Goal: Task Accomplishment & Management: Use online tool/utility

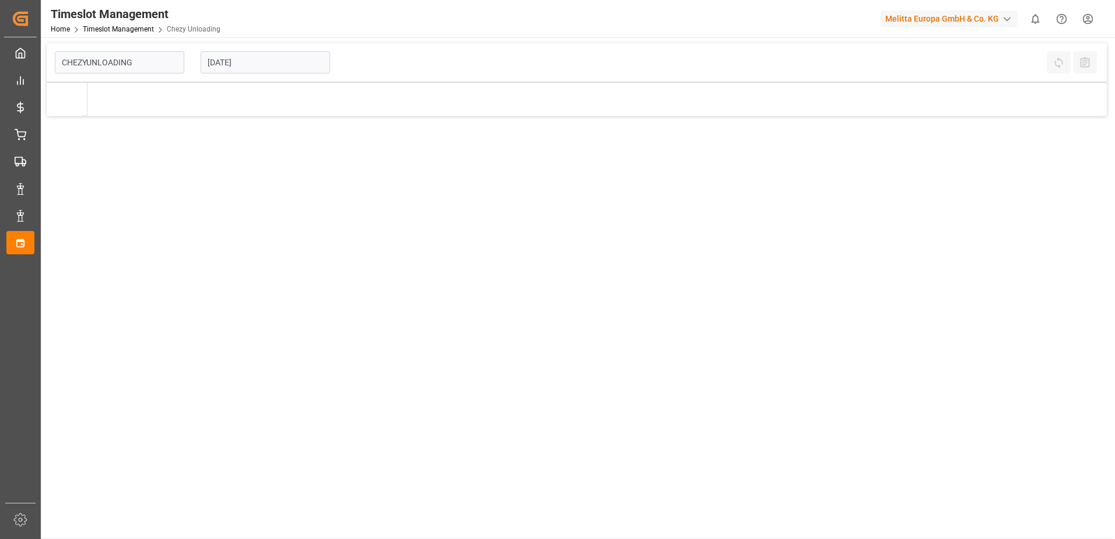
type input "Chezy Unloading"
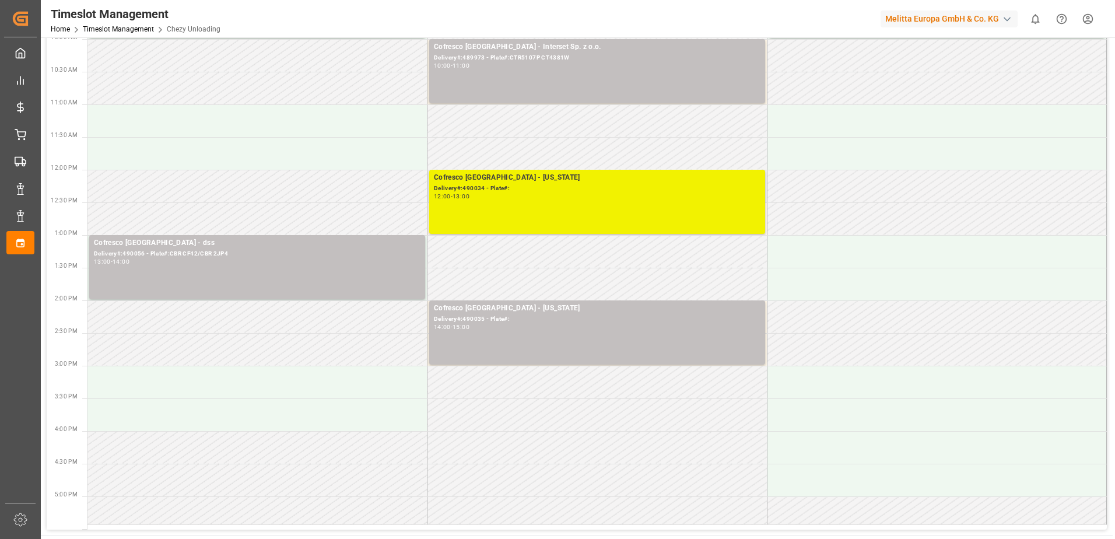
scroll to position [233, 0]
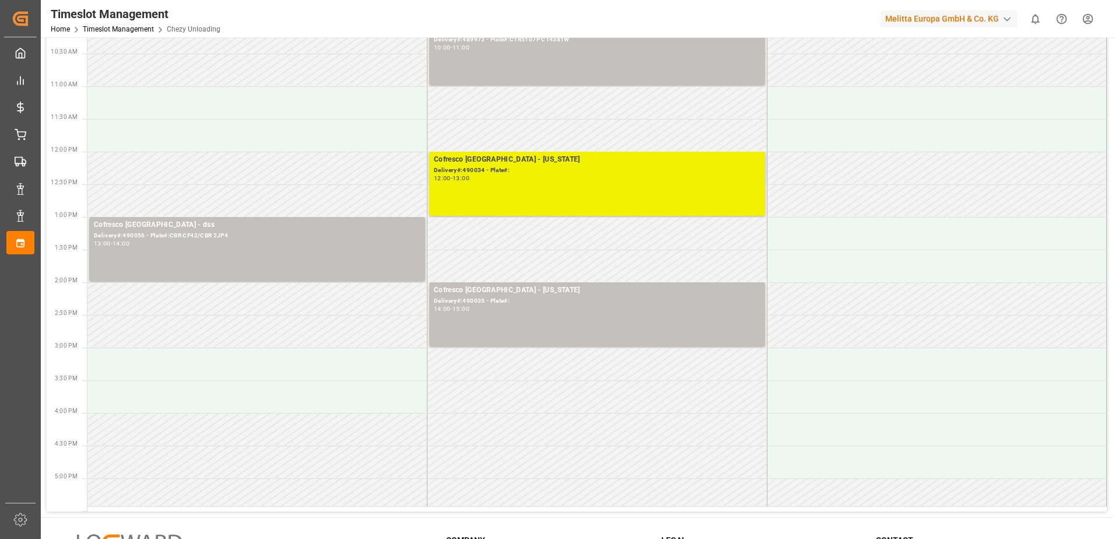
click at [466, 174] on div "Delivery#:490034 - Plate#:" at bounding box center [597, 171] width 327 height 10
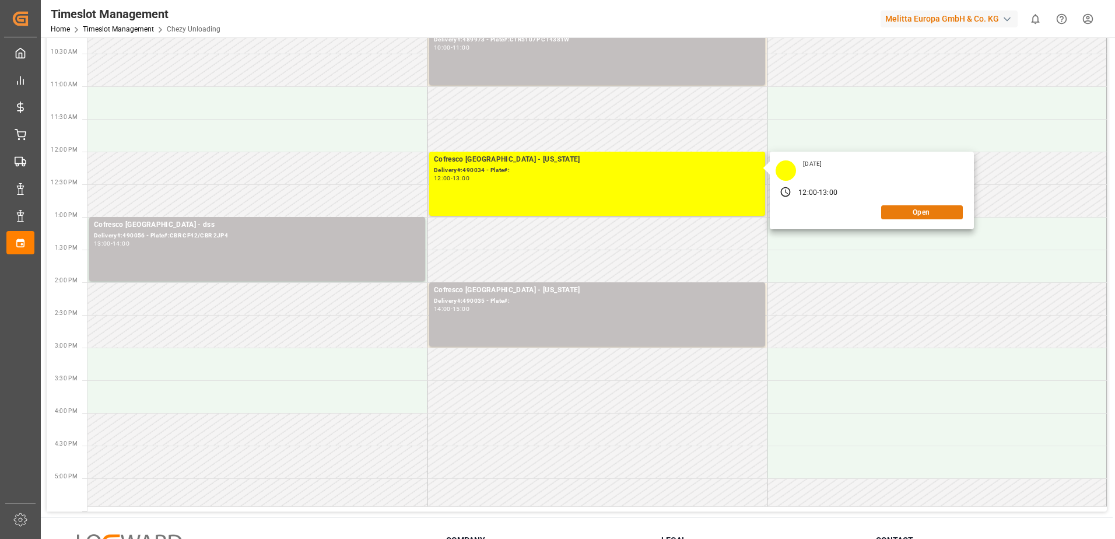
click at [901, 214] on button "Open" at bounding box center [922, 212] width 82 height 14
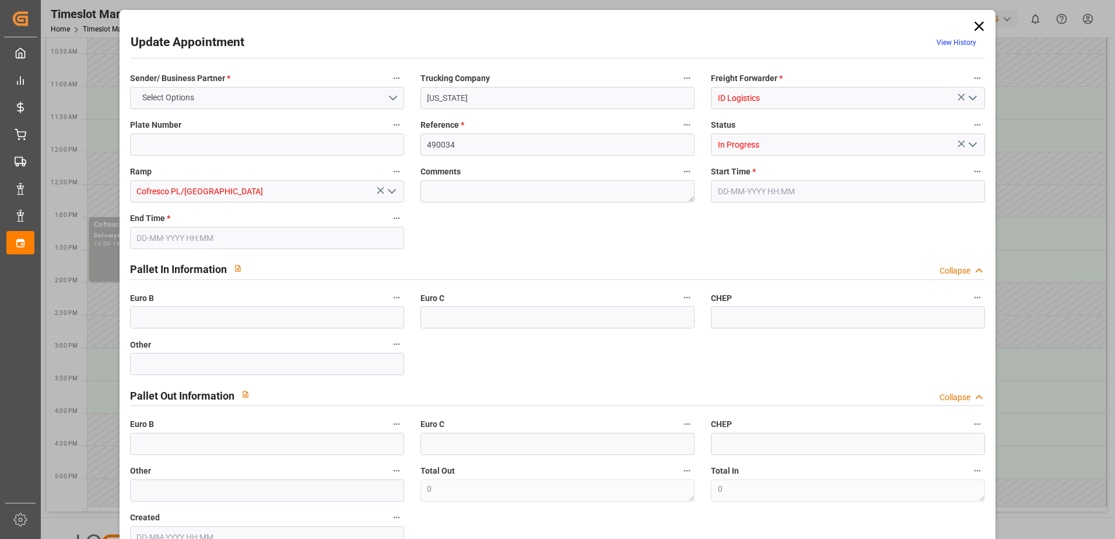
type input "[DATE] 12:00"
type input "[DATE] 13:00"
type input "[DATE] 12:57"
click at [150, 443] on input "text" at bounding box center [267, 444] width 274 height 22
type input "33"
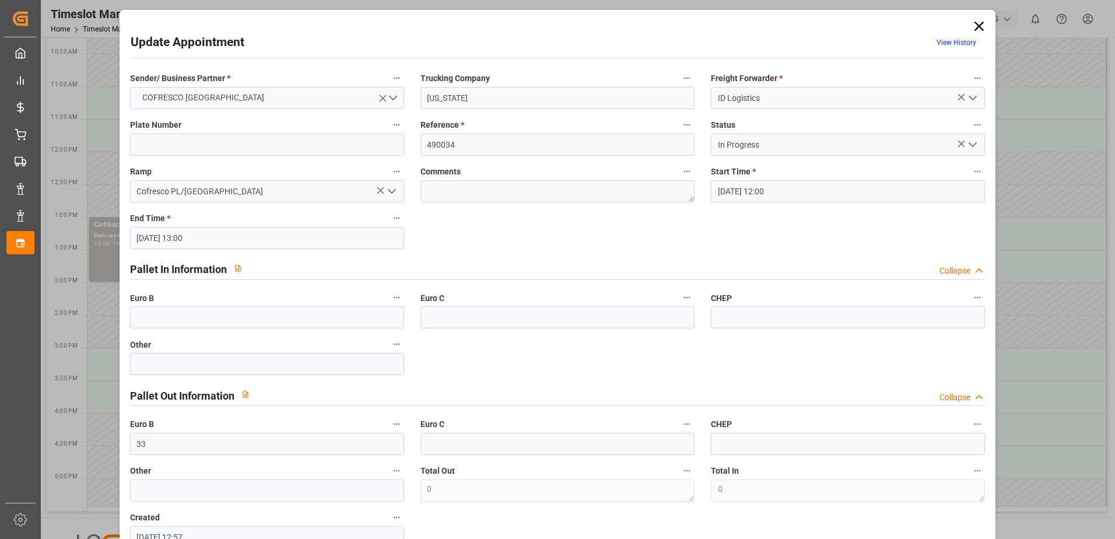
click at [969, 144] on icon "open menu" at bounding box center [973, 145] width 14 height 14
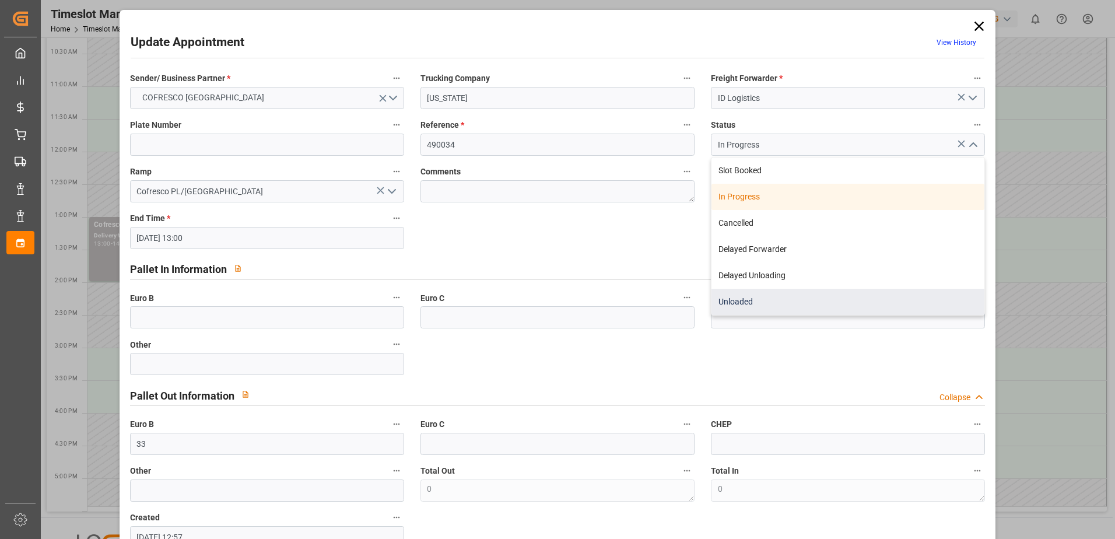
click at [791, 304] on div "Unloaded" at bounding box center [848, 302] width 273 height 26
type input "Unloaded"
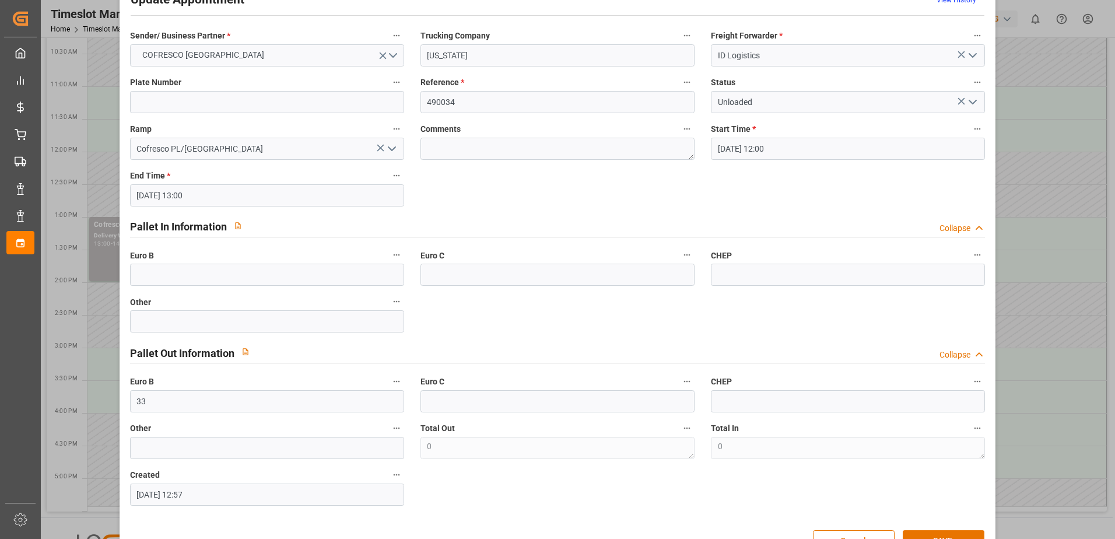
scroll to position [77, 0]
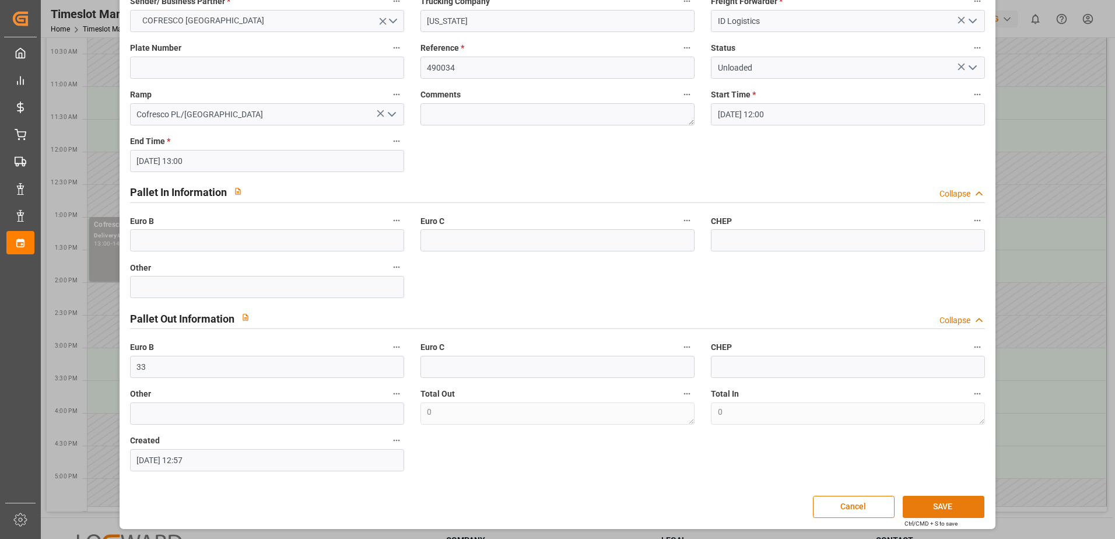
click at [957, 507] on button "SAVE" at bounding box center [944, 507] width 82 height 22
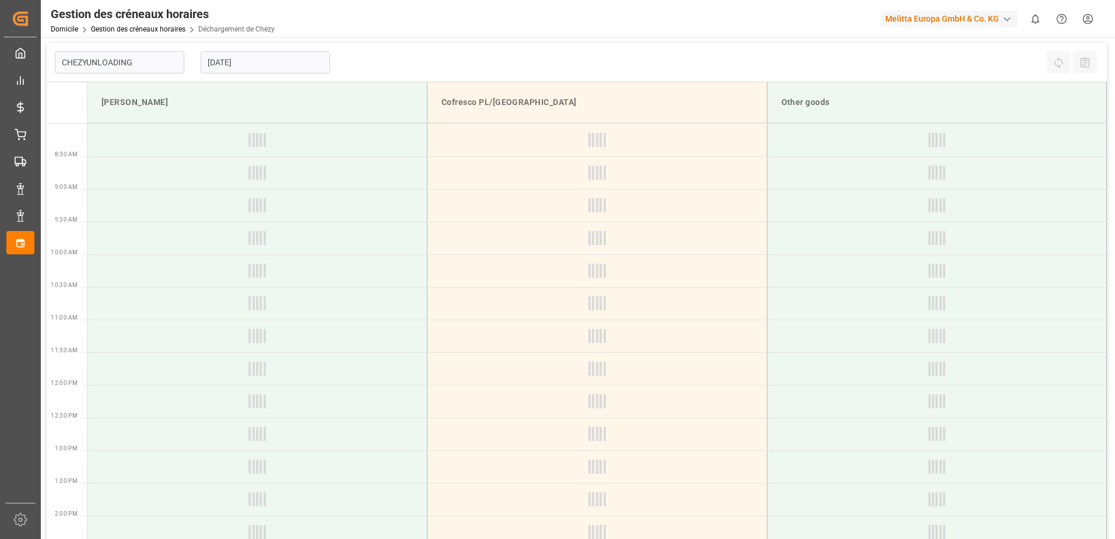
type input "Chezy Unloading"
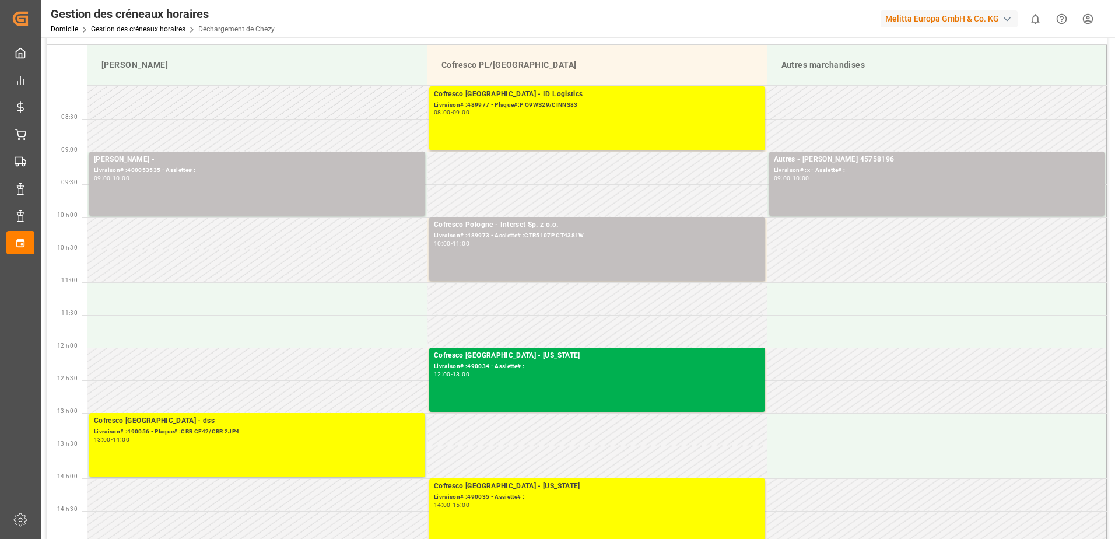
scroll to position [117, 0]
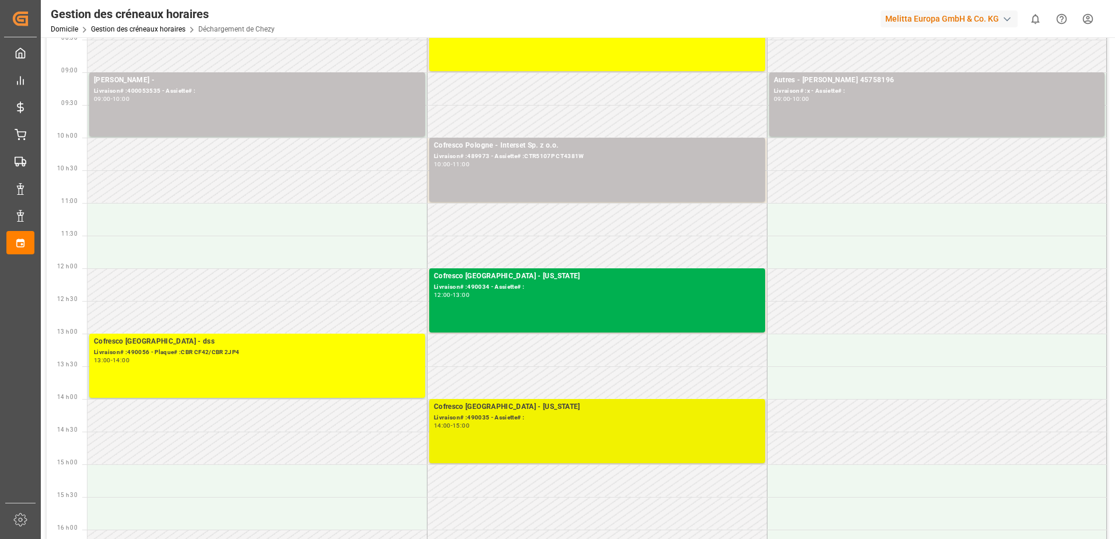
click at [524, 424] on div "14:00 - 15:00" at bounding box center [597, 426] width 327 height 6
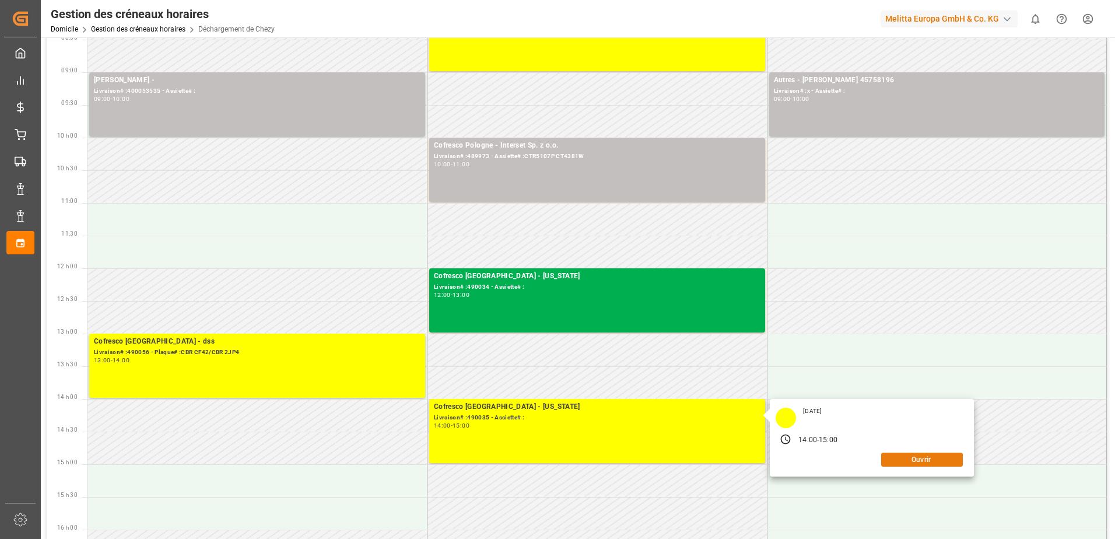
click at [919, 461] on button "Ouvrir" at bounding box center [922, 460] width 82 height 14
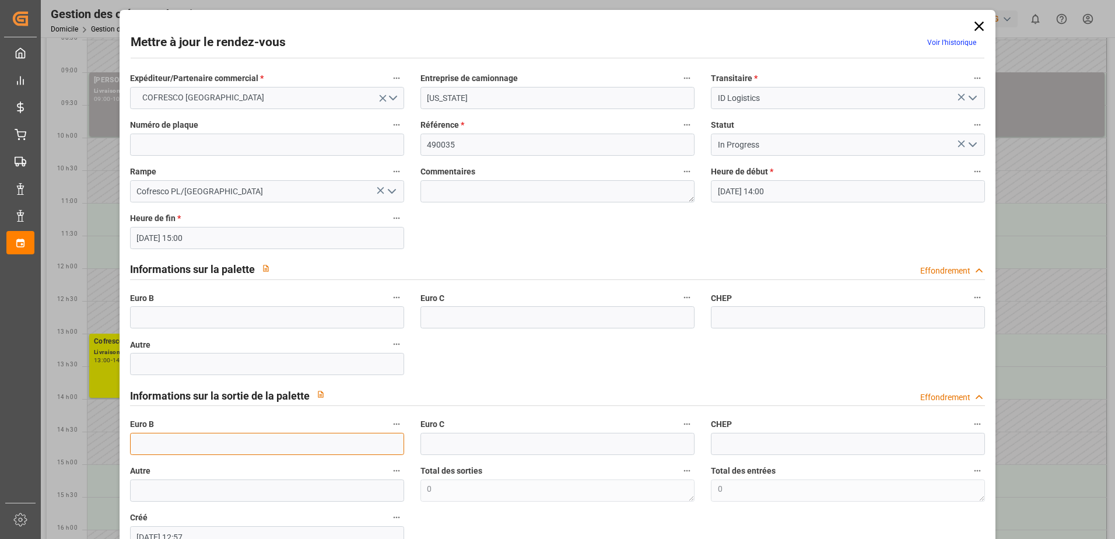
click at [143, 436] on input "text" at bounding box center [267, 444] width 274 height 22
type input "33"
click at [972, 148] on icon "Ouvrir le menu" at bounding box center [973, 145] width 14 height 14
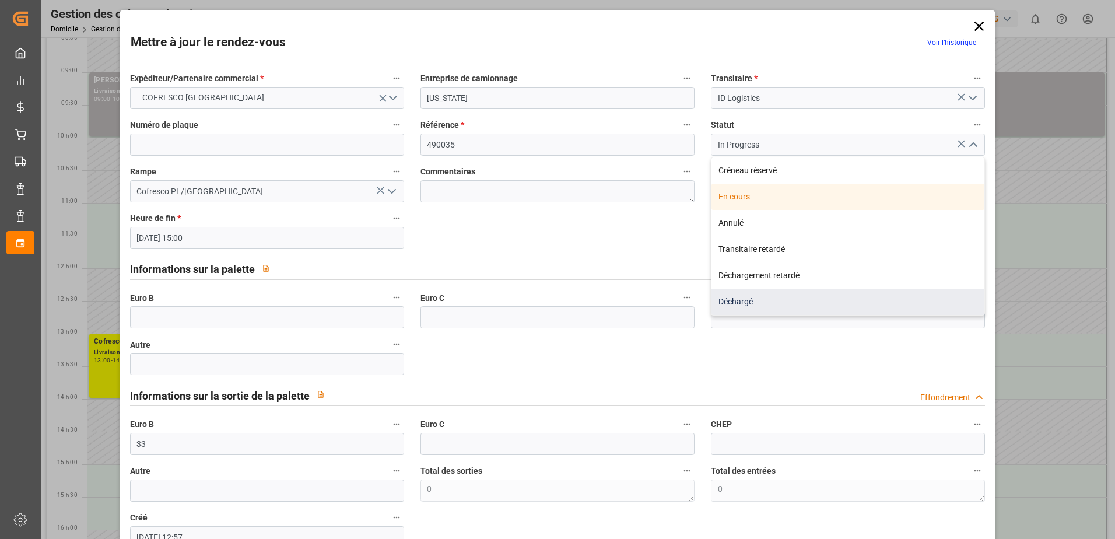
click at [768, 303] on div "Déchargé" at bounding box center [848, 302] width 273 height 26
type input "Unloaded"
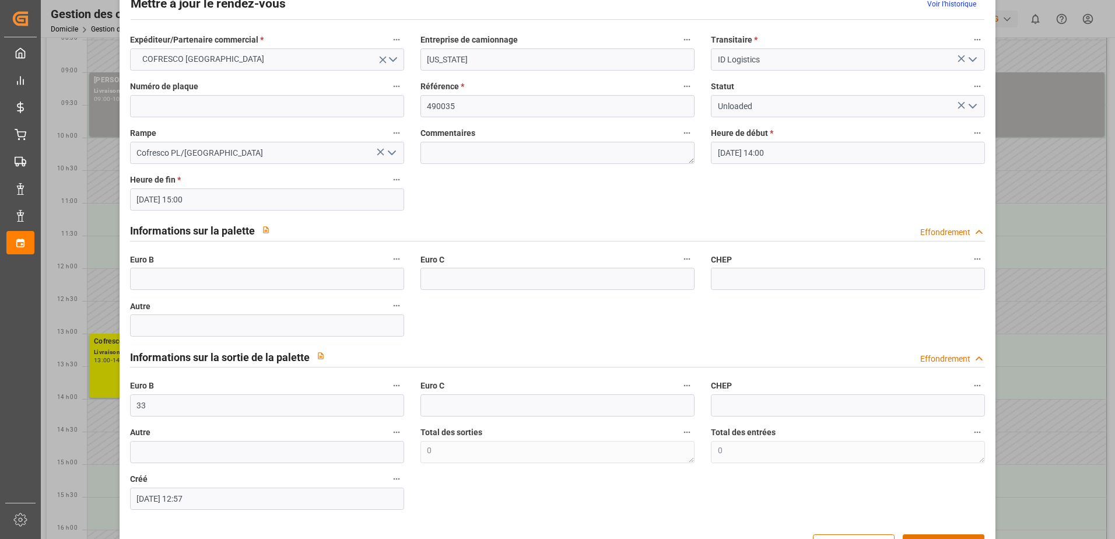
scroll to position [77, 0]
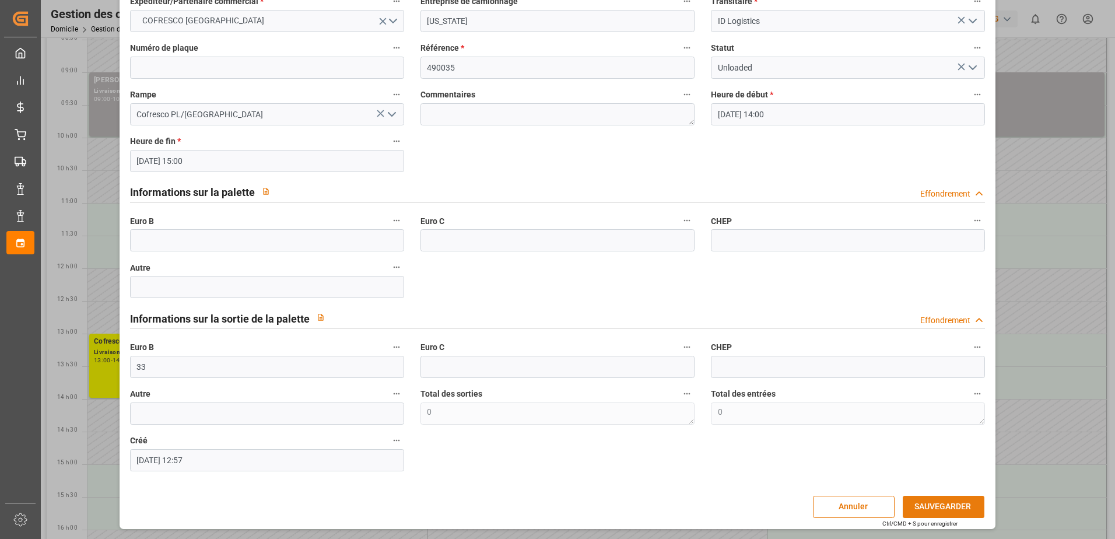
click at [942, 508] on button "SAUVEGARDER" at bounding box center [944, 507] width 82 height 22
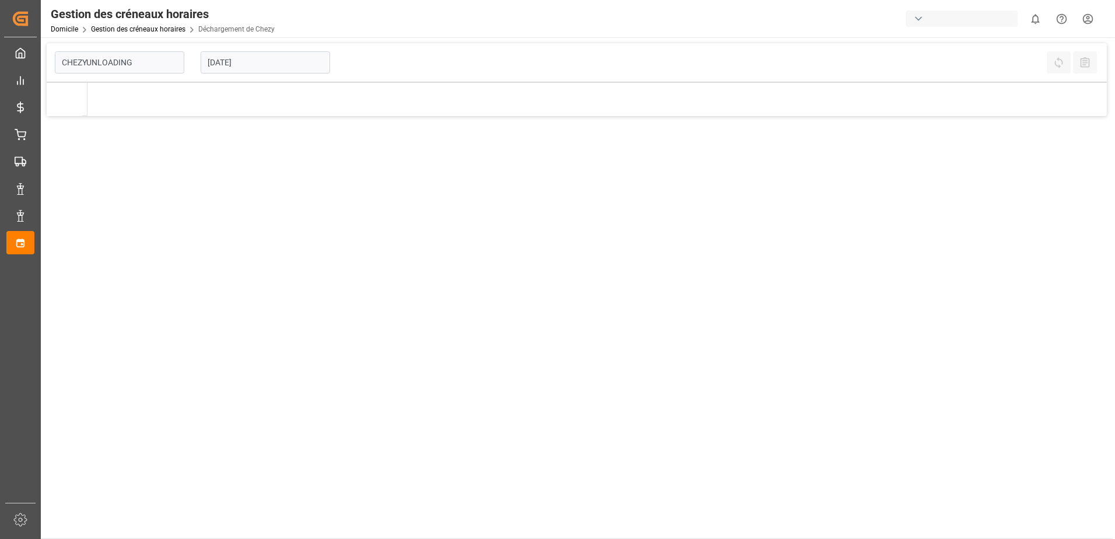
type input "Chezy Unloading"
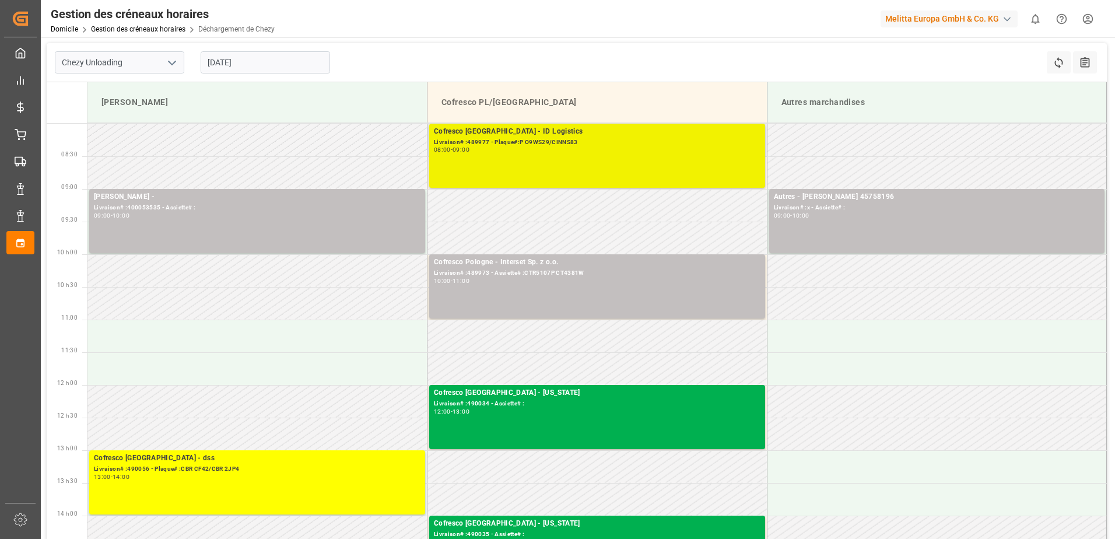
click at [500, 155] on div "Cofresco Pologne - ID Logistics Livraison# :489977 - Plaque#:P O9WS29/CINNS83 0…" at bounding box center [597, 155] width 327 height 59
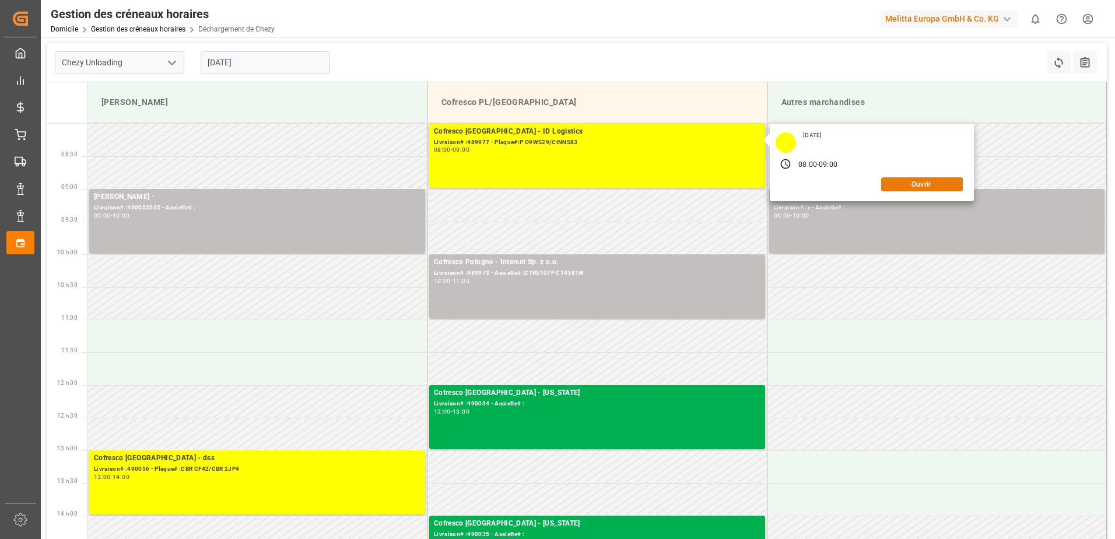
click at [901, 185] on button "Ouvrir" at bounding box center [922, 184] width 82 height 14
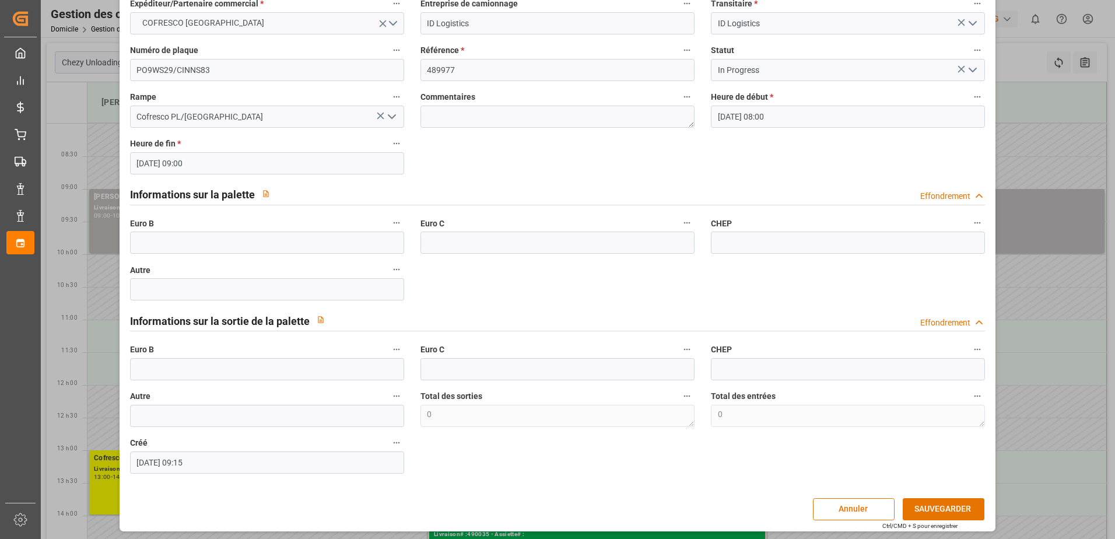
scroll to position [77, 0]
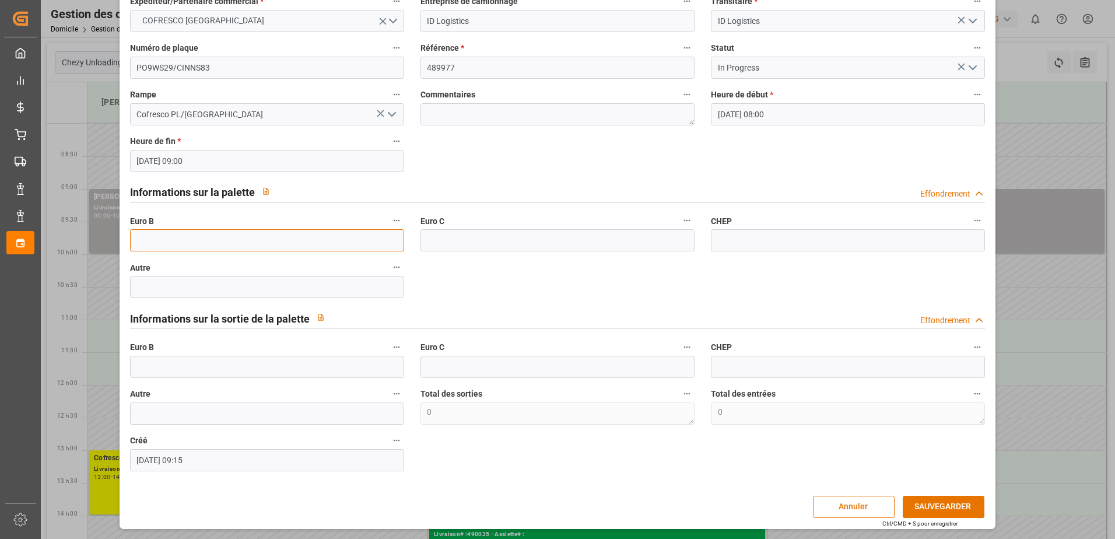
click at [192, 245] on input "text" at bounding box center [267, 240] width 274 height 22
type input "33"
click at [970, 65] on icon "Ouvrir le menu" at bounding box center [973, 68] width 14 height 14
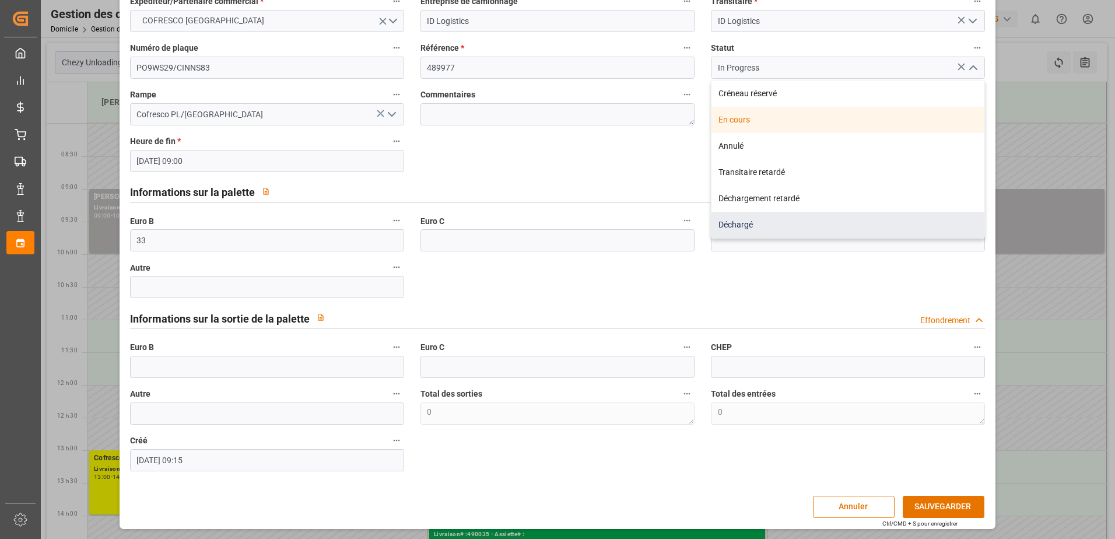
click at [757, 225] on div "Déchargé" at bounding box center [848, 225] width 273 height 26
type input "Unloaded"
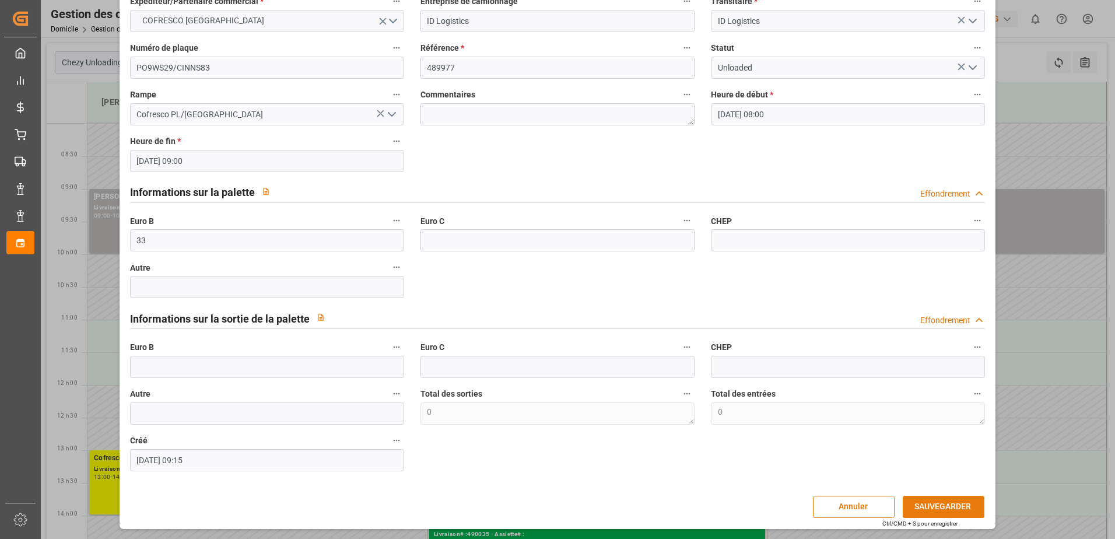
click at [946, 505] on button "SAUVEGARDER" at bounding box center [944, 507] width 82 height 22
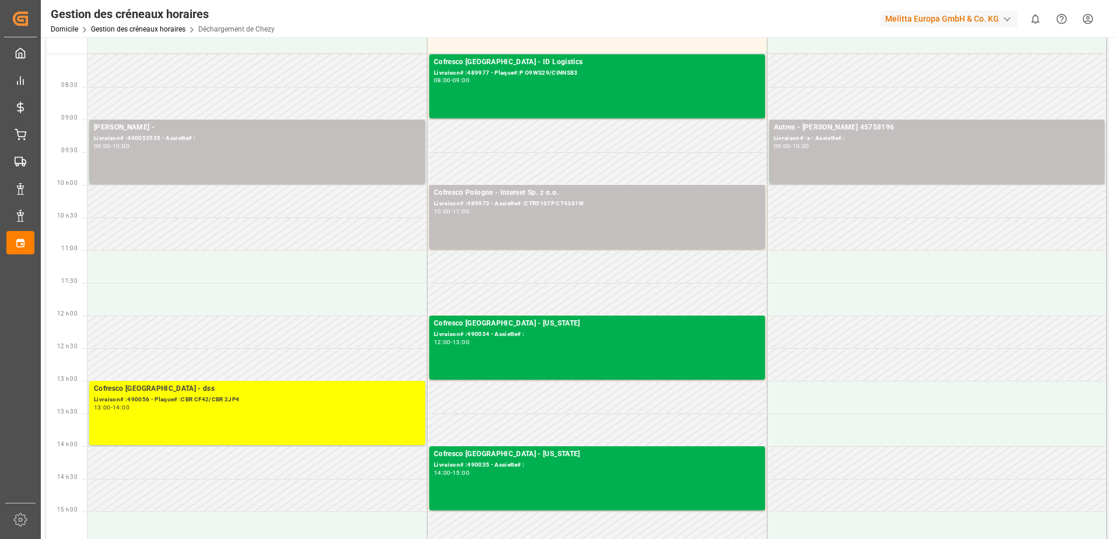
scroll to position [0, 0]
